Goal: Information Seeking & Learning: Learn about a topic

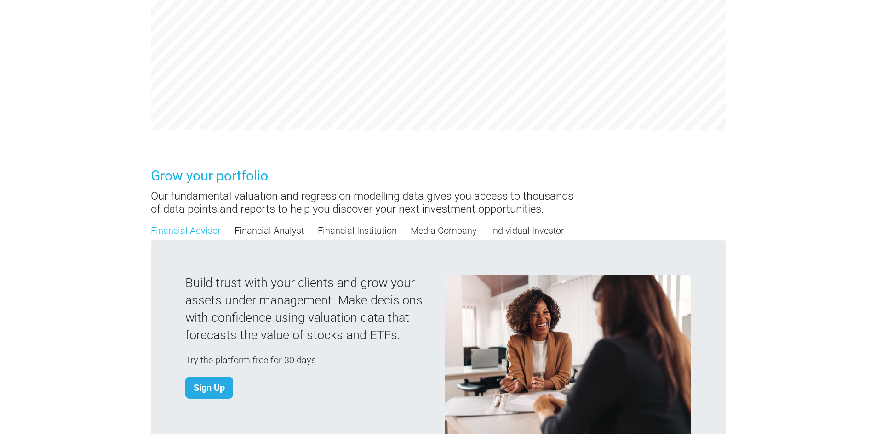
scroll to position [689, 0]
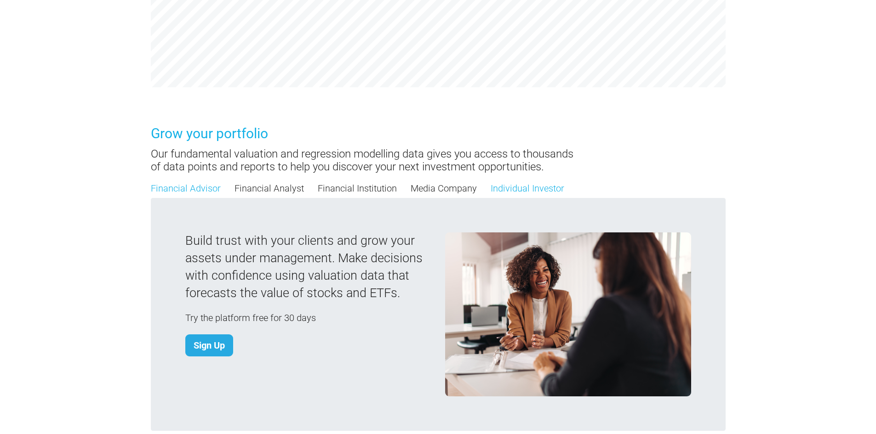
click at [512, 189] on link "Individual Investor" at bounding box center [527, 189] width 74 height 14
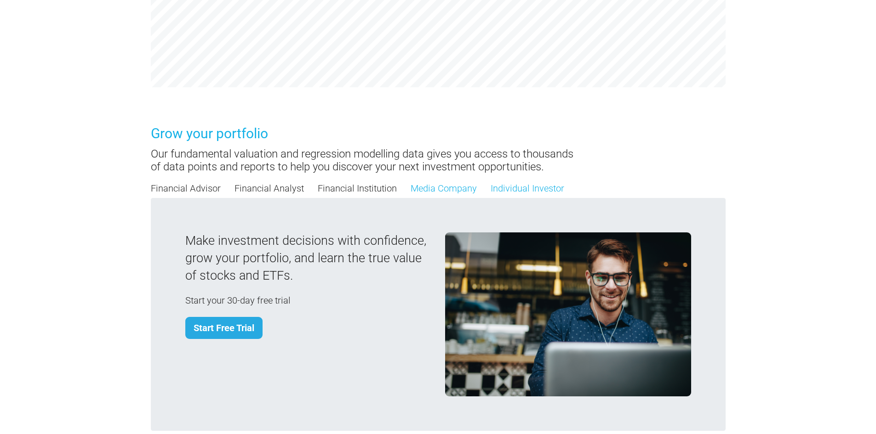
click at [447, 191] on link "Media Company" at bounding box center [443, 189] width 66 height 14
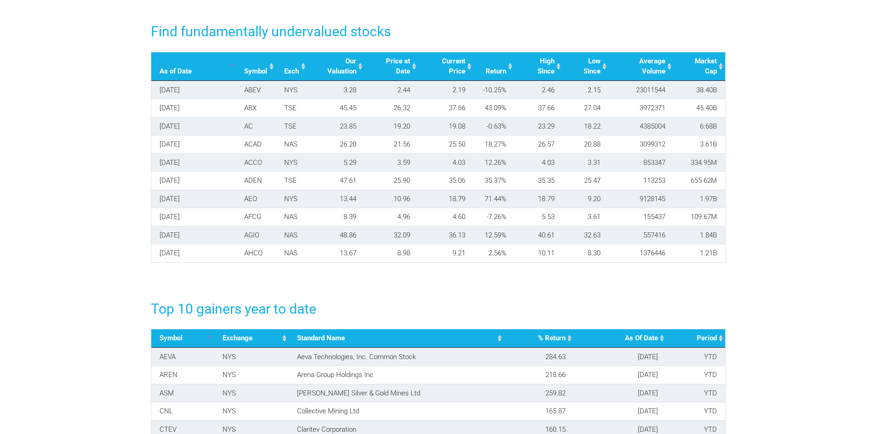
scroll to position [1379, 0]
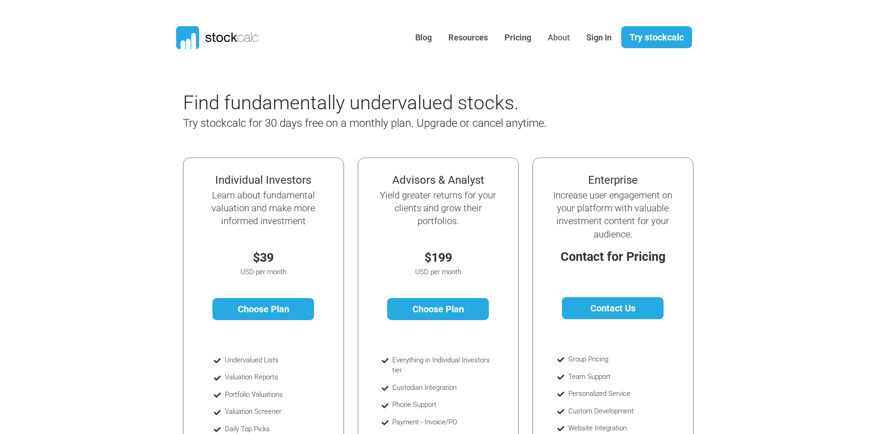
click at [556, 38] on link "About" at bounding box center [559, 38] width 36 height 23
